Goal: Task Accomplishment & Management: Use online tool/utility

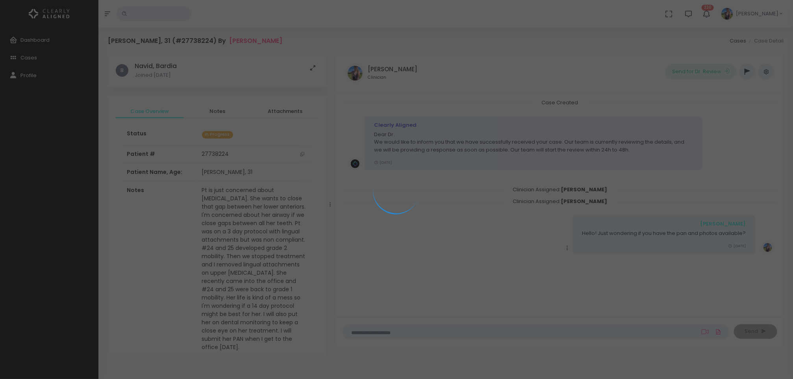
scroll to position [401, 0]
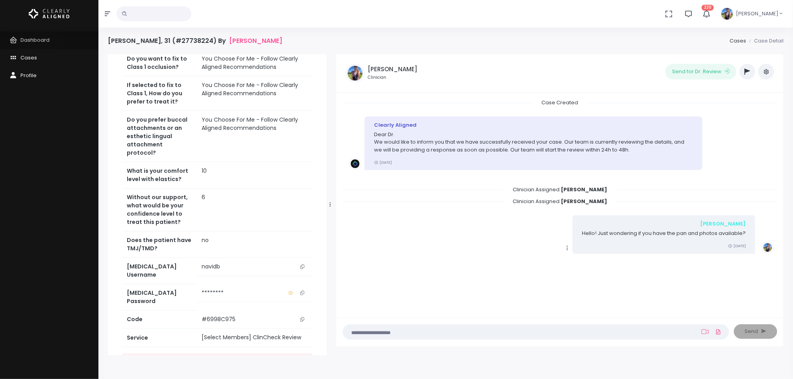
click at [37, 42] on span "Dashboard" at bounding box center [34, 39] width 29 height 7
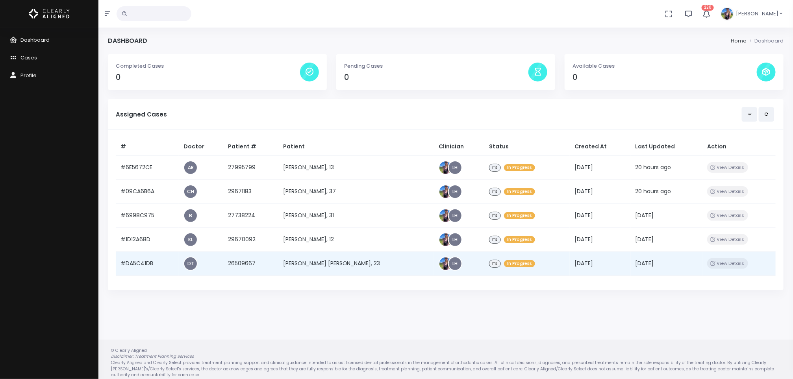
click at [323, 265] on td "[PERSON_NAME] [PERSON_NAME], 23" at bounding box center [356, 264] width 156 height 24
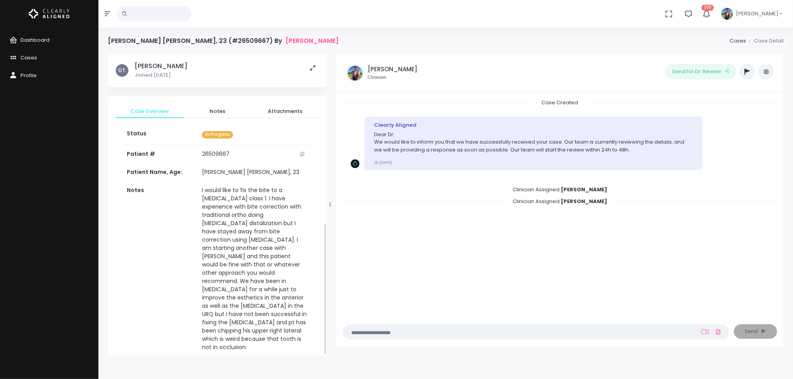
scroll to position [384, 0]
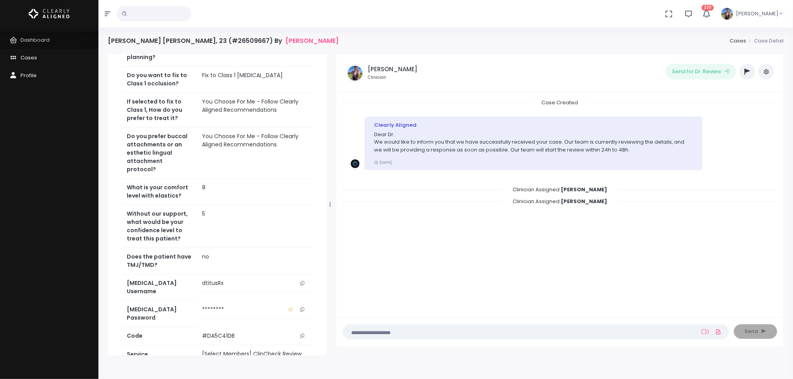
click at [21, 44] on link "Dashboard" at bounding box center [49, 41] width 98 height 18
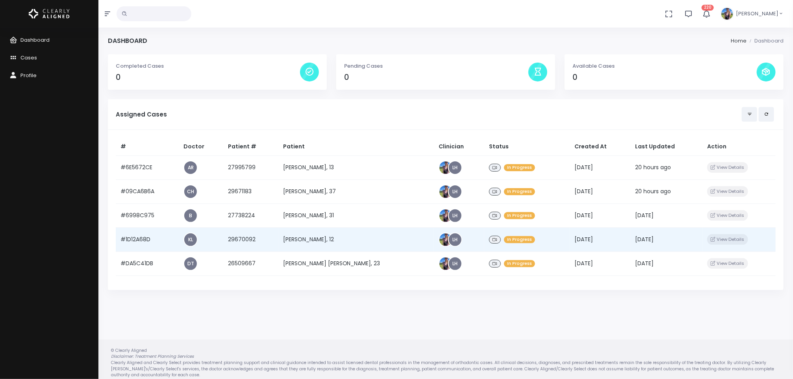
click at [336, 237] on td "[PERSON_NAME], 12" at bounding box center [356, 240] width 156 height 24
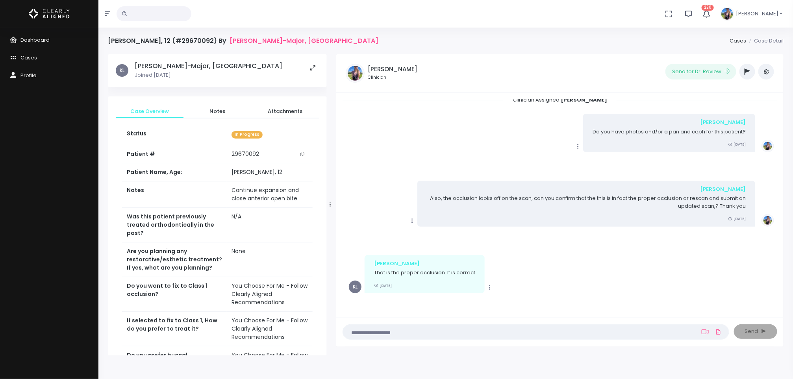
scroll to position [235, 0]
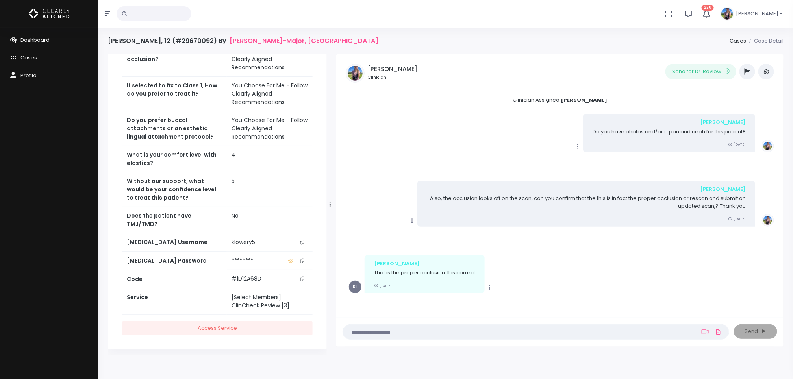
click at [22, 37] on span "Dashboard" at bounding box center [34, 39] width 29 height 7
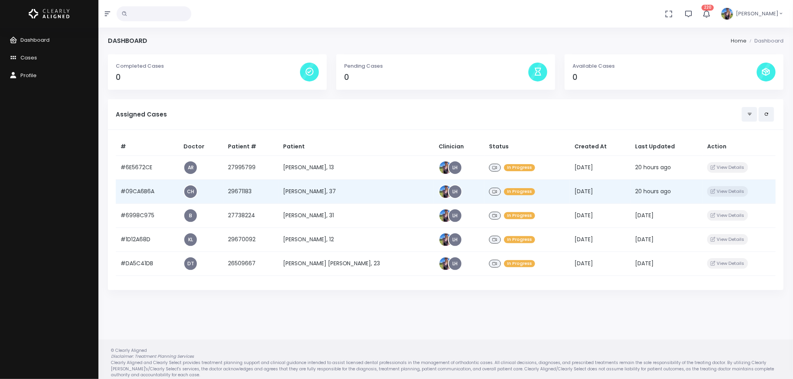
click at [338, 195] on td "[PERSON_NAME], 37" at bounding box center [356, 192] width 156 height 24
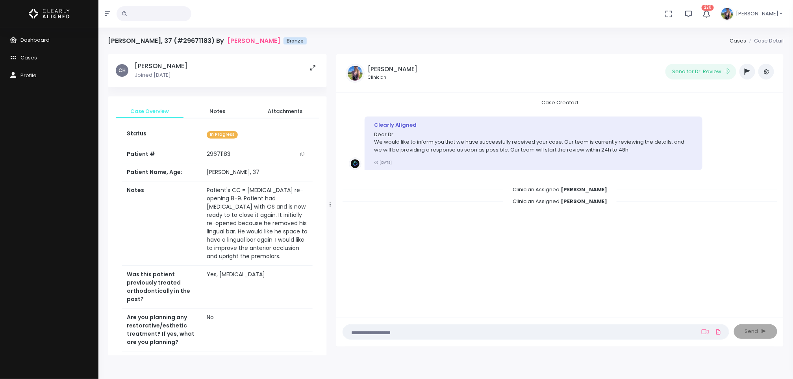
scroll to position [310, 0]
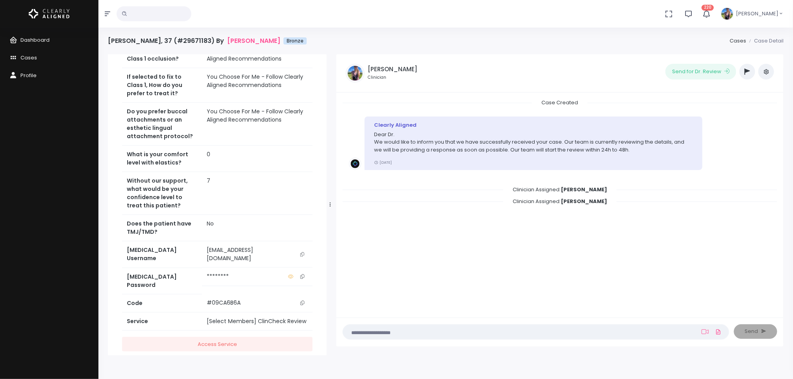
click at [303, 252] on icon "scrollable content" at bounding box center [303, 254] width 4 height 4
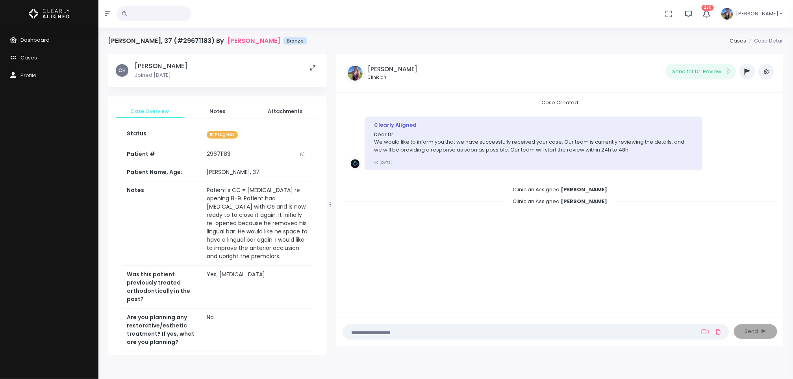
click at [751, 74] on button "button" at bounding box center [748, 72] width 16 height 16
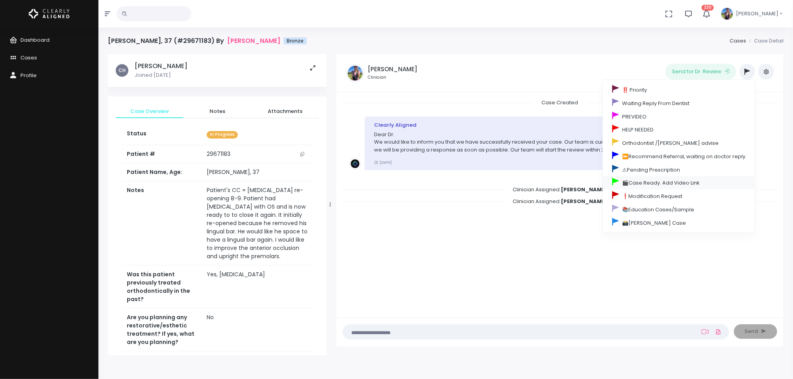
click at [660, 188] on link "🎬Case Ready. Add Video Link" at bounding box center [679, 182] width 152 height 13
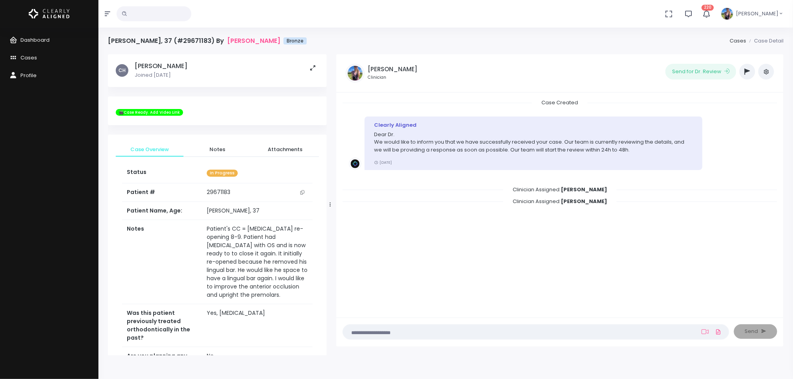
click at [301, 194] on icon "scrollable content" at bounding box center [303, 192] width 4 height 4
click at [22, 44] on link "Dashboard" at bounding box center [49, 41] width 98 height 18
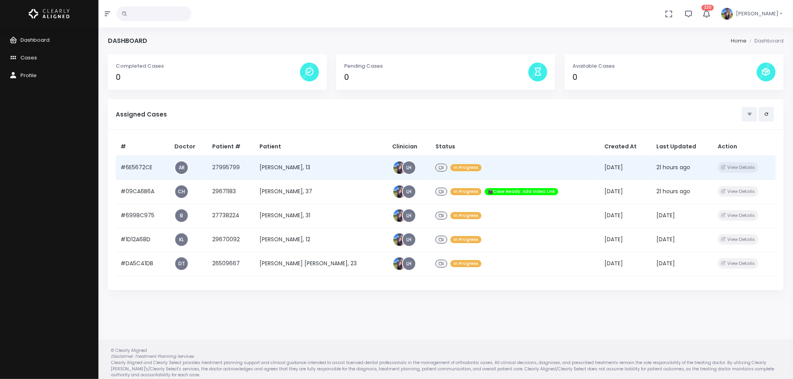
click at [295, 165] on td "[PERSON_NAME], 13" at bounding box center [321, 168] width 133 height 24
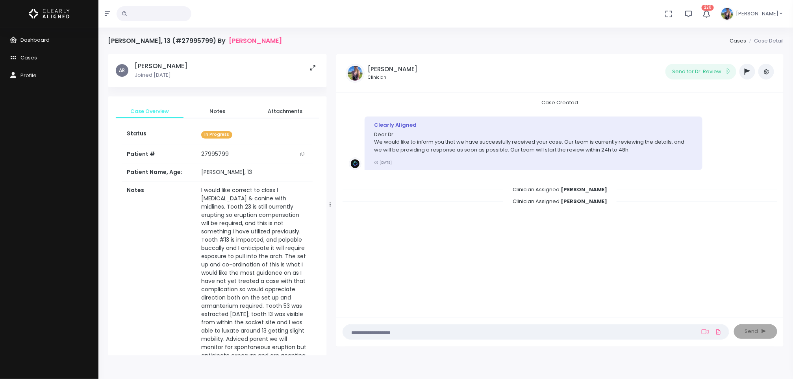
click at [300, 156] on button "scrollable content" at bounding box center [302, 154] width 11 height 8
click at [236, 272] on td "I would like correct to class I [MEDICAL_DATA] & canine with midlines. Tooth 23…" at bounding box center [255, 278] width 116 height 192
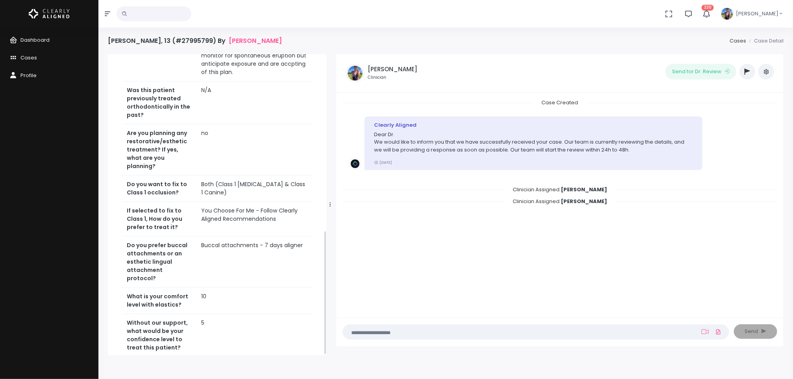
scroll to position [426, 0]
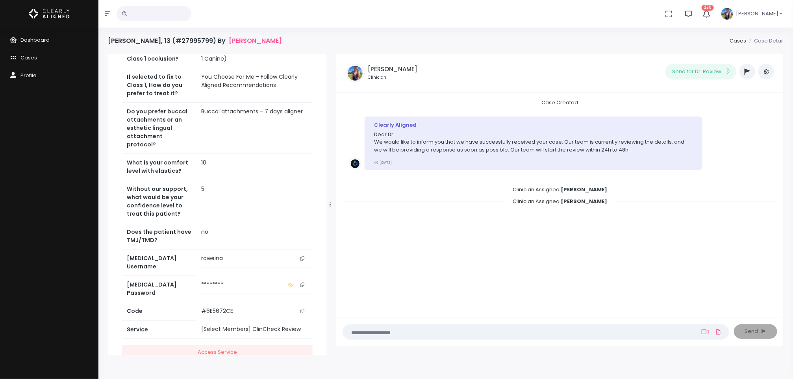
click at [302, 256] on icon "scrollable content" at bounding box center [303, 258] width 4 height 4
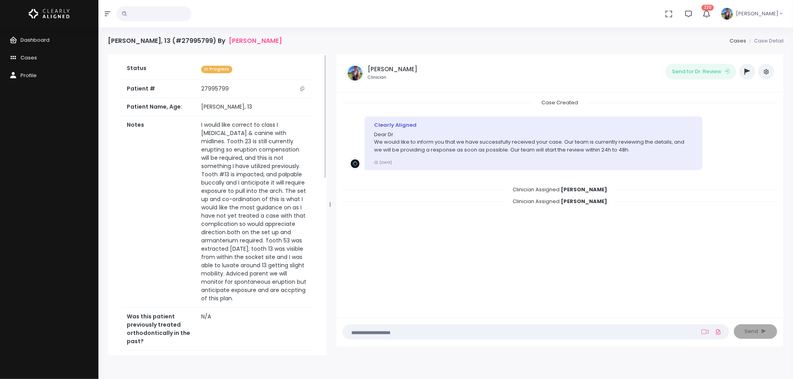
scroll to position [0, 0]
